Goal: Task Accomplishment & Management: Complete application form

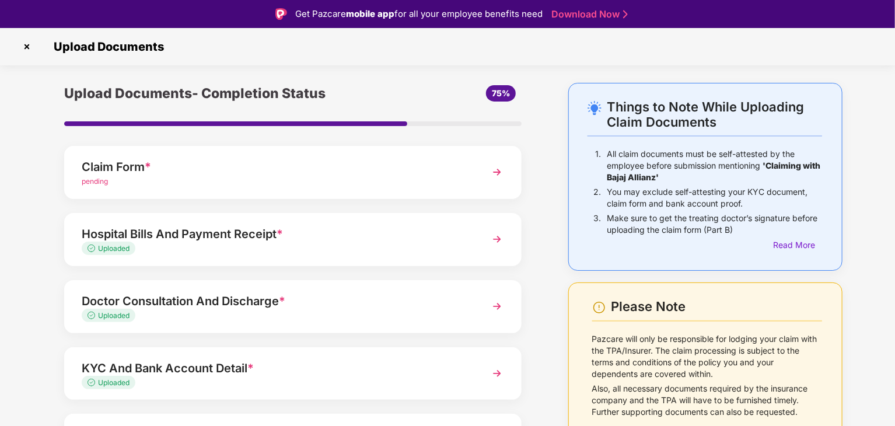
click at [405, 165] on div "Claim Form *" at bounding box center [275, 167] width 387 height 19
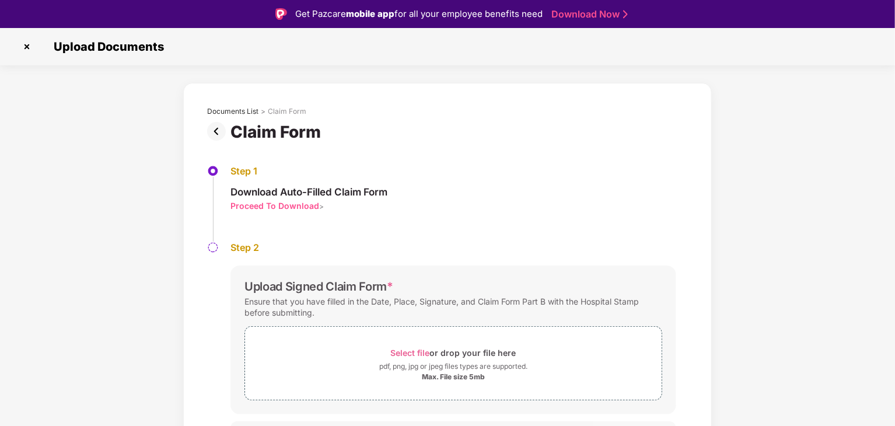
scroll to position [25, 0]
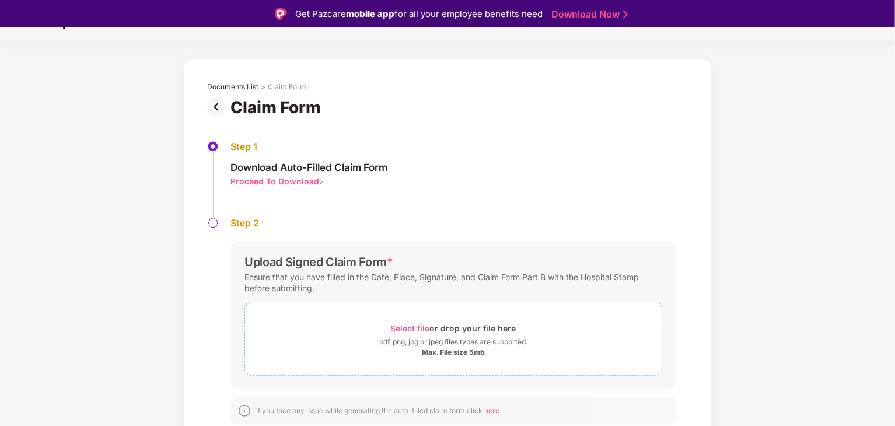
click at [410, 326] on span "Select file" at bounding box center [410, 328] width 39 height 10
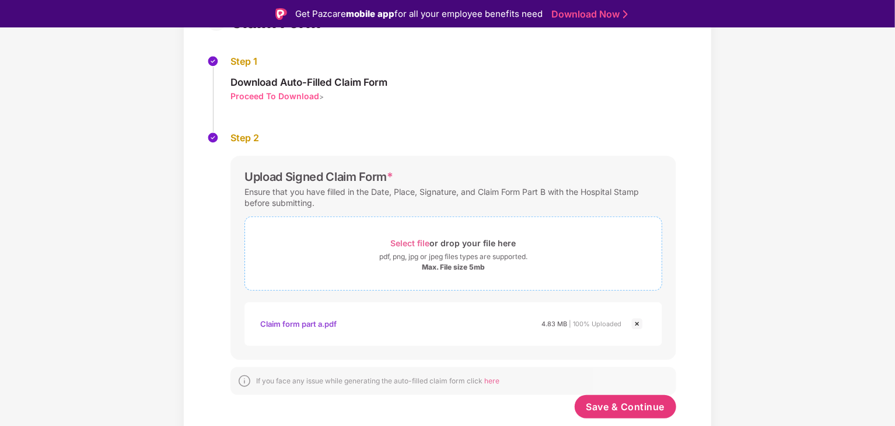
click at [407, 242] on span "Select file" at bounding box center [410, 243] width 39 height 10
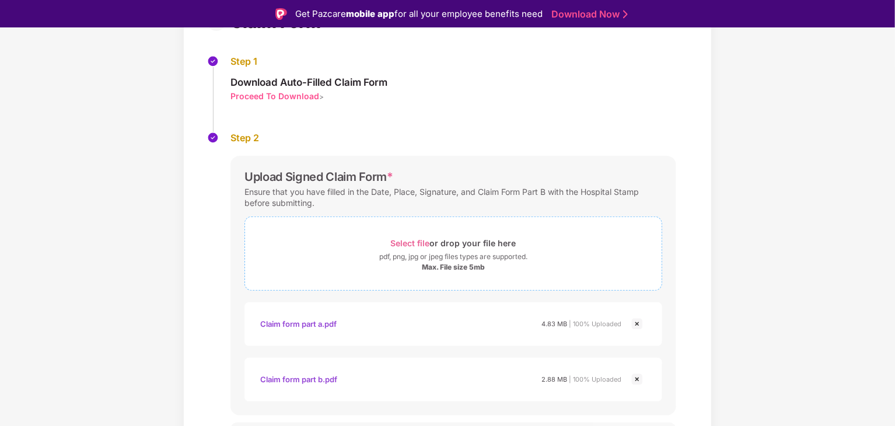
click at [405, 242] on span "Select file" at bounding box center [410, 243] width 39 height 10
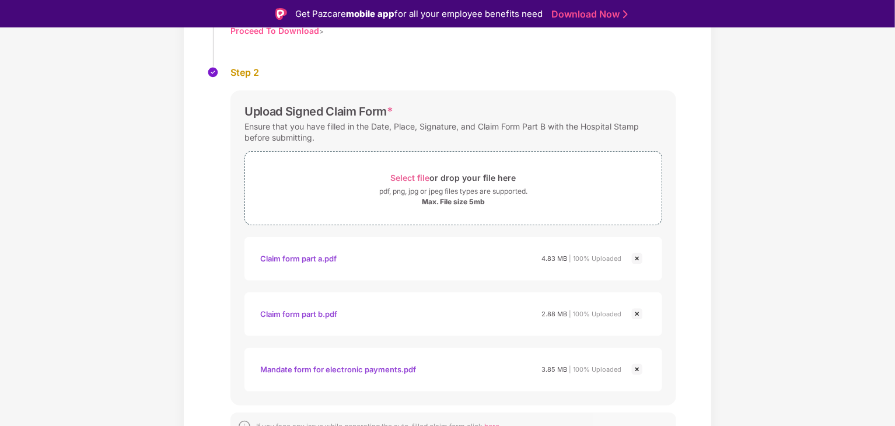
scroll to position [155, 0]
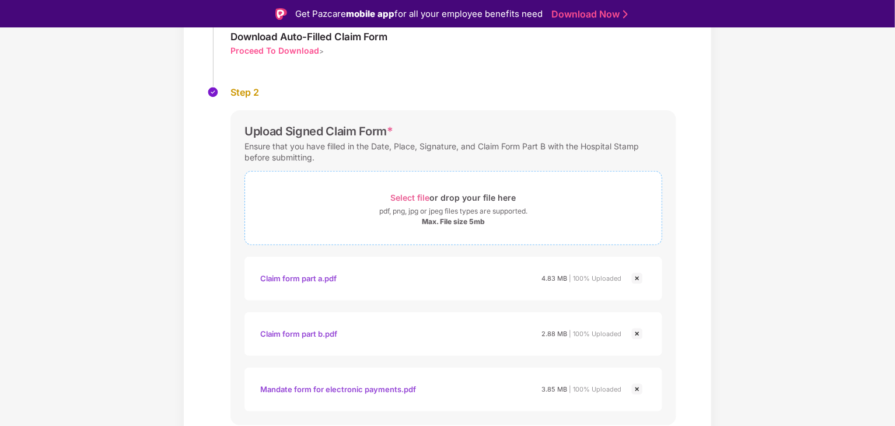
click at [410, 196] on span "Select file" at bounding box center [410, 198] width 39 height 10
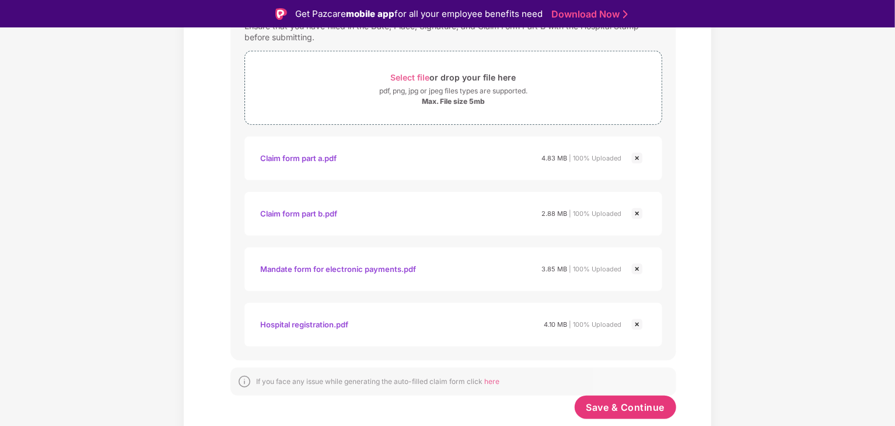
scroll to position [169, 0]
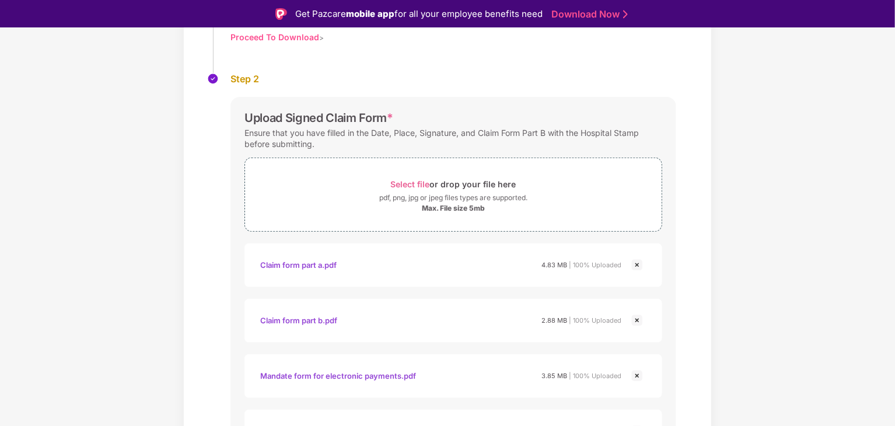
click at [316, 263] on div "Claim form part a.pdf" at bounding box center [298, 265] width 76 height 20
click at [803, 279] on div "Documents List > Claim Form Claim Form Step 1 Download Auto-Filled Claim Form P…" at bounding box center [447, 237] width 895 height 647
click at [407, 182] on span "Select file" at bounding box center [410, 184] width 39 height 10
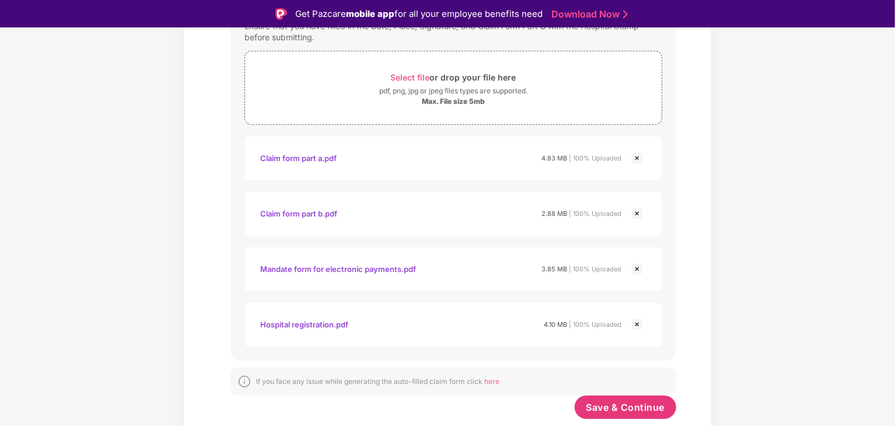
scroll to position [276, 0]
click at [644, 413] on span "Save & Continue" at bounding box center [626, 407] width 79 height 13
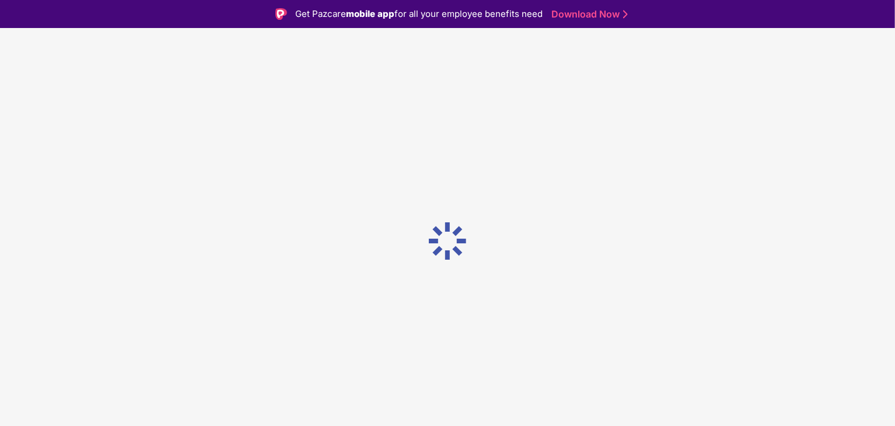
scroll to position [0, 0]
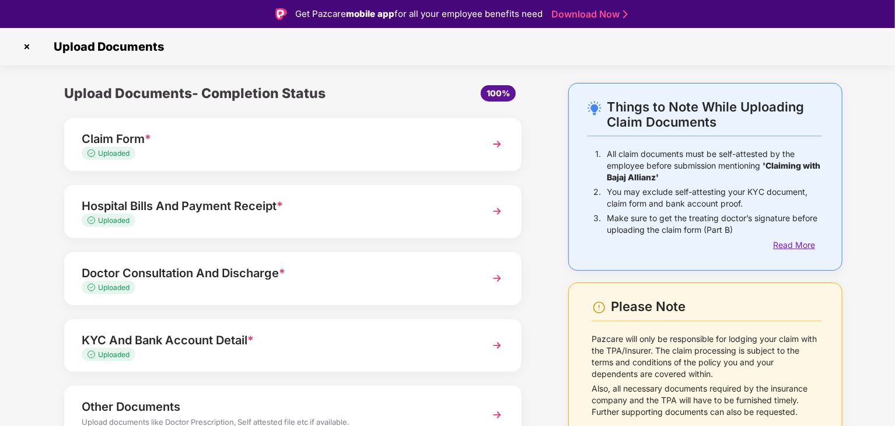
click at [796, 243] on div "Read More" at bounding box center [797, 245] width 49 height 13
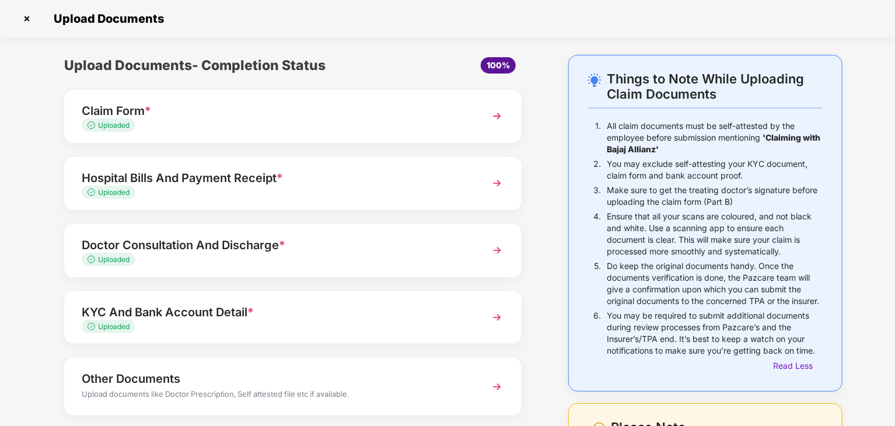
scroll to position [130, 0]
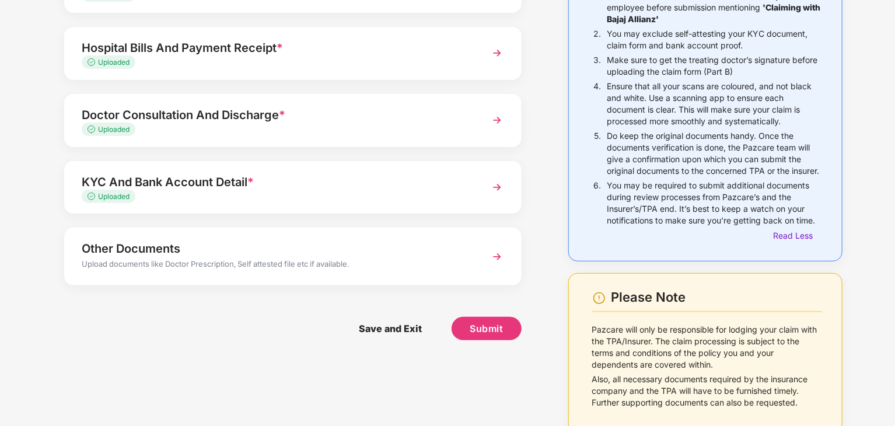
click at [405, 199] on div "Uploaded" at bounding box center [275, 196] width 387 height 11
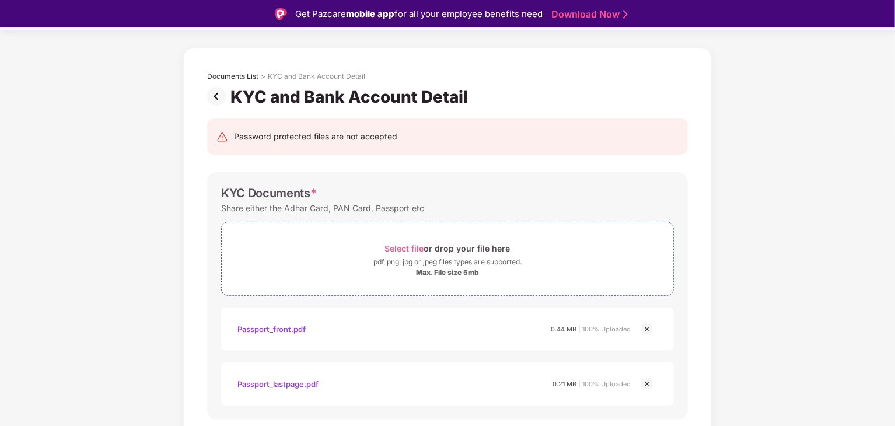
scroll to position [0, 0]
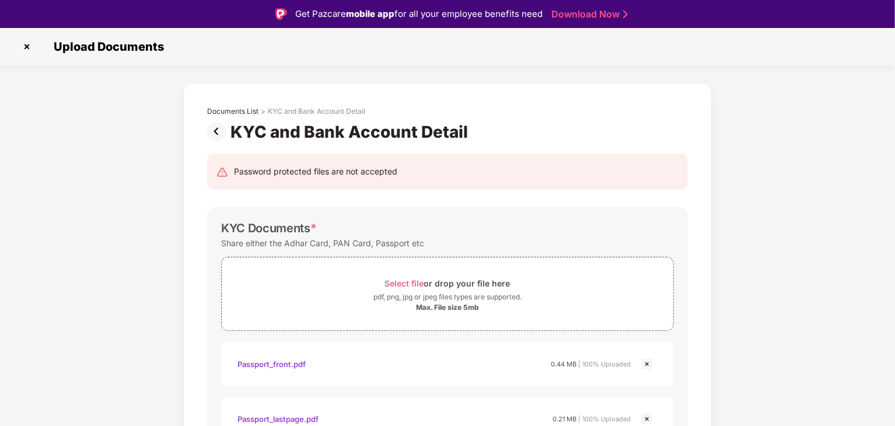
click at [217, 131] on img at bounding box center [218, 131] width 23 height 19
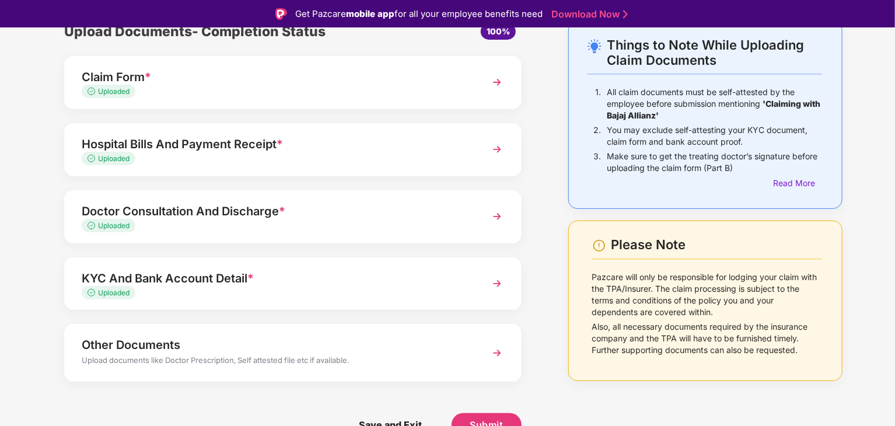
scroll to position [28, 0]
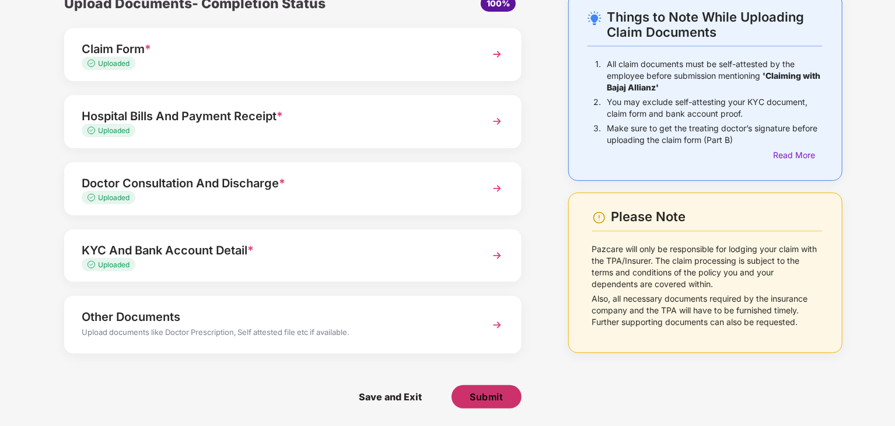
click at [491, 391] on span "Submit" at bounding box center [486, 397] width 33 height 13
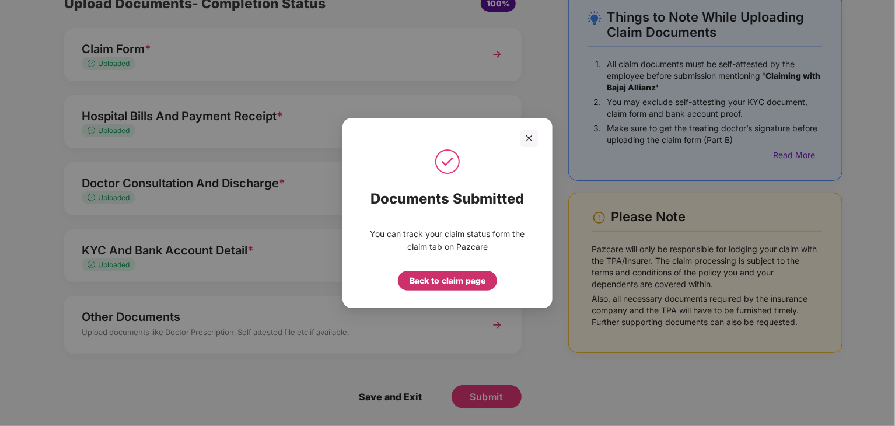
click at [465, 280] on div "Back to claim page" at bounding box center [448, 280] width 76 height 13
